Goal: Information Seeking & Learning: Learn about a topic

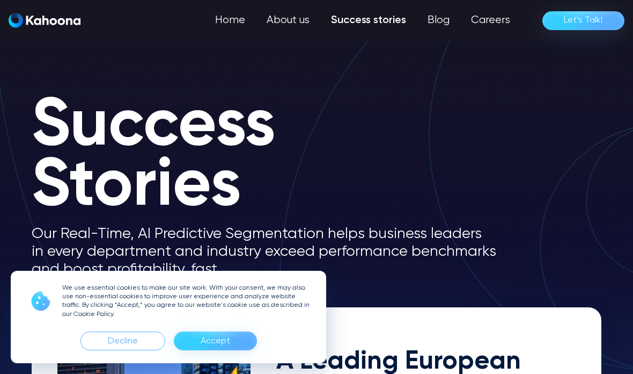
click at [230, 339] on div "Accept" at bounding box center [215, 340] width 83 height 19
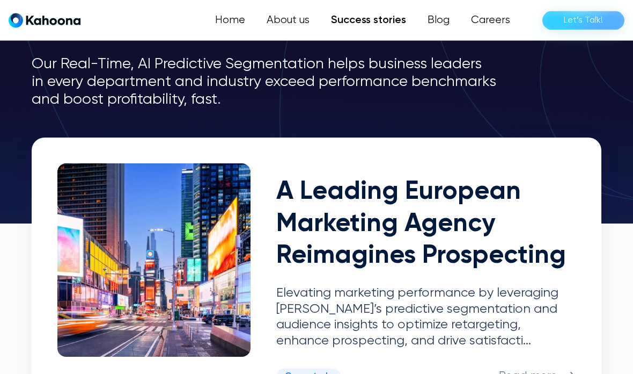
scroll to position [170, 0]
click at [545, 369] on p "Read more" at bounding box center [528, 376] width 59 height 14
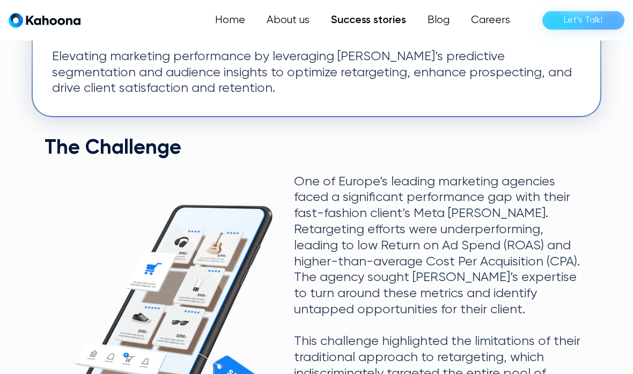
scroll to position [362, 0]
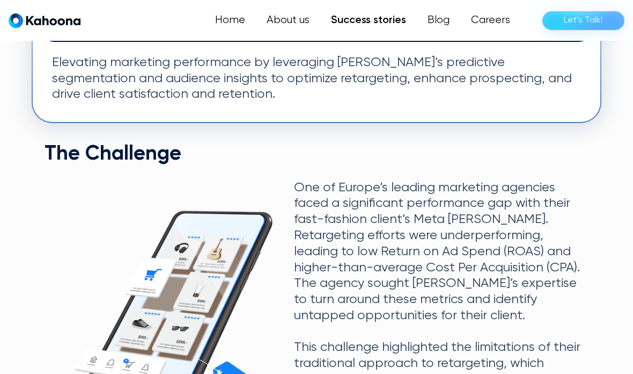
click at [244, 21] on link "Home" at bounding box center [230, 20] width 52 height 21
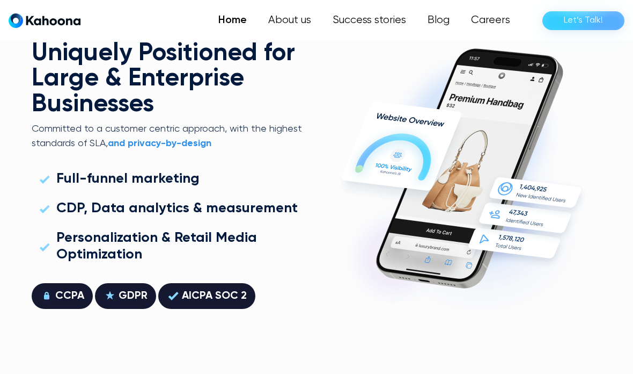
scroll to position [2743, 0]
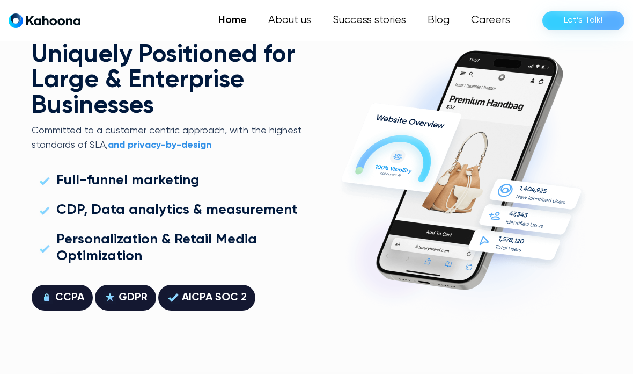
click at [293, 18] on link "About us" at bounding box center [290, 20] width 64 height 21
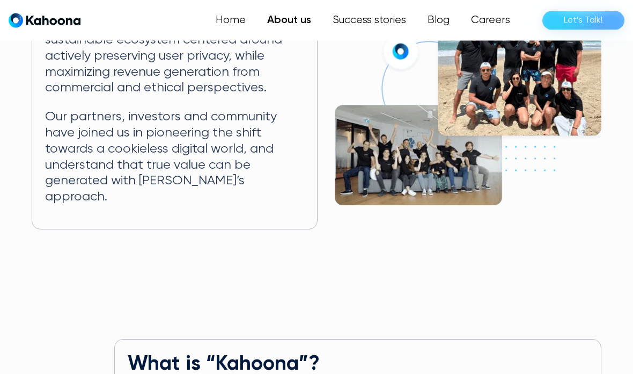
scroll to position [282, 0]
click at [381, 24] on link "Success stories" at bounding box center [369, 20] width 95 height 21
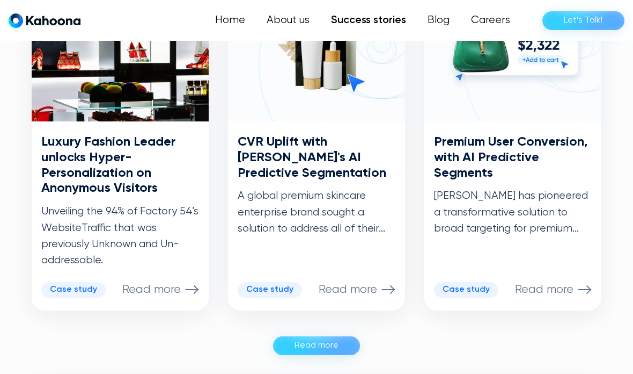
scroll to position [657, 0]
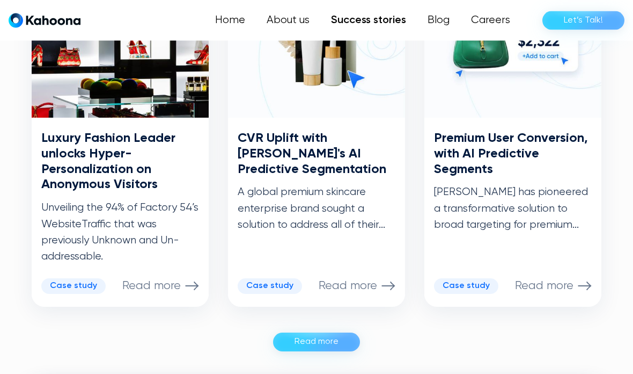
click at [316, 333] on div "Read more" at bounding box center [317, 341] width 44 height 17
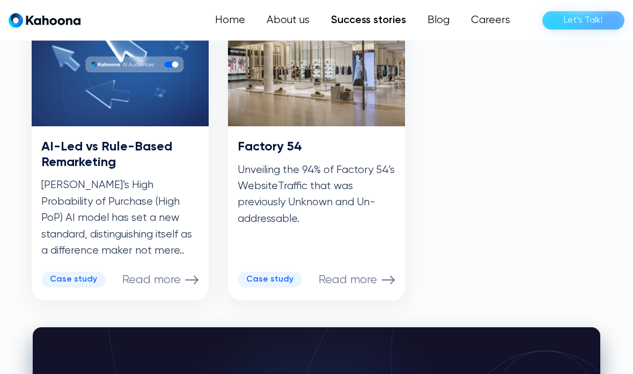
scroll to position [1003, 0]
click at [354, 274] on p "Read more" at bounding box center [348, 280] width 59 height 14
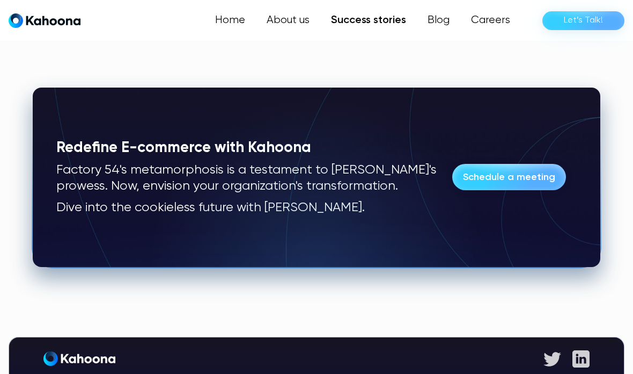
scroll to position [2758, 0]
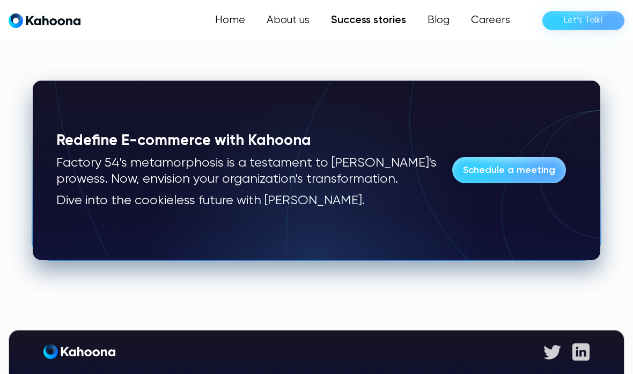
click at [444, 21] on link "Blog" at bounding box center [438, 20] width 43 height 21
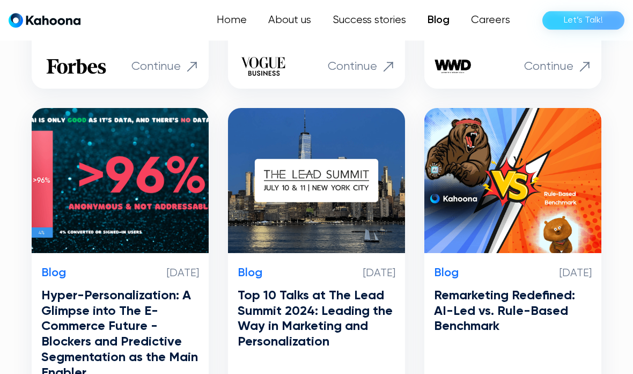
scroll to position [573, 0]
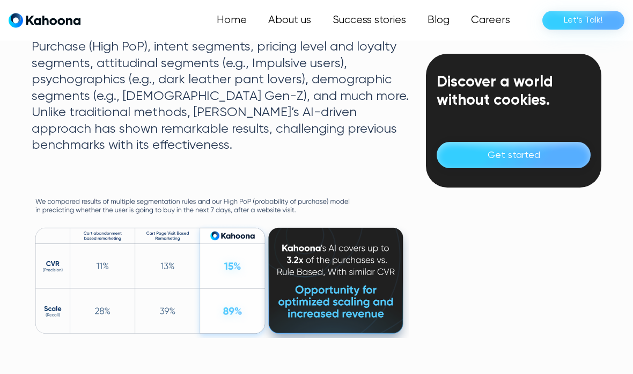
scroll to position [1220, 0]
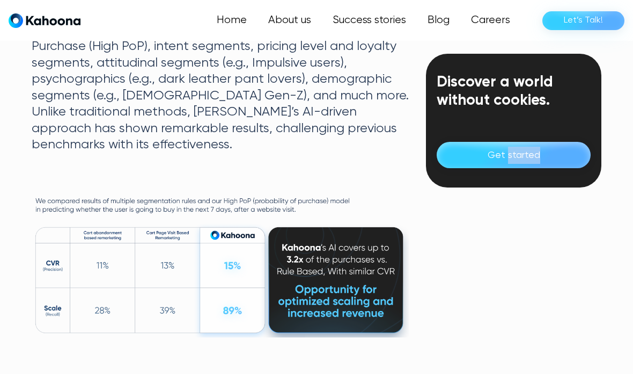
click at [501, 293] on div "Discover a world without cookies. Get started" at bounding box center [514, 130] width 176 height 1961
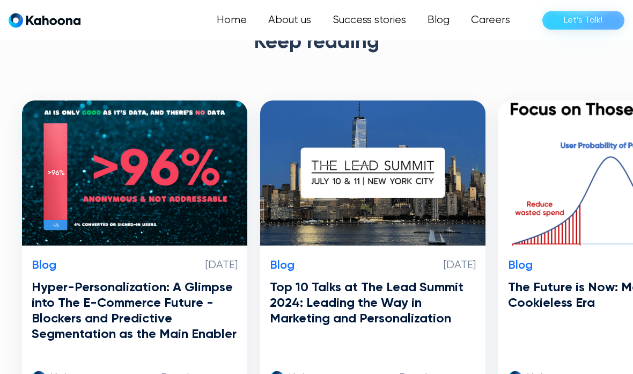
scroll to position [2408, 0]
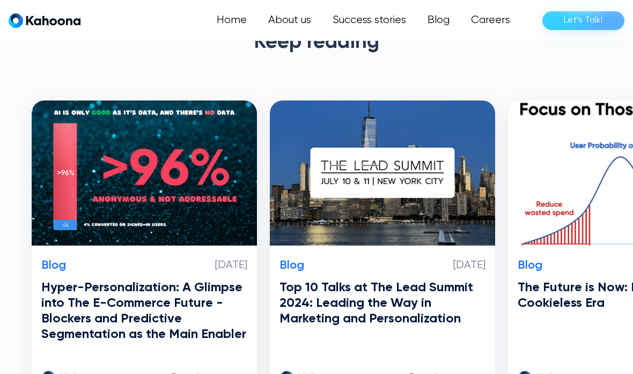
click at [214, 371] on p "Read more" at bounding box center [200, 378] width 59 height 14
